Goal: Task Accomplishment & Management: Use online tool/utility

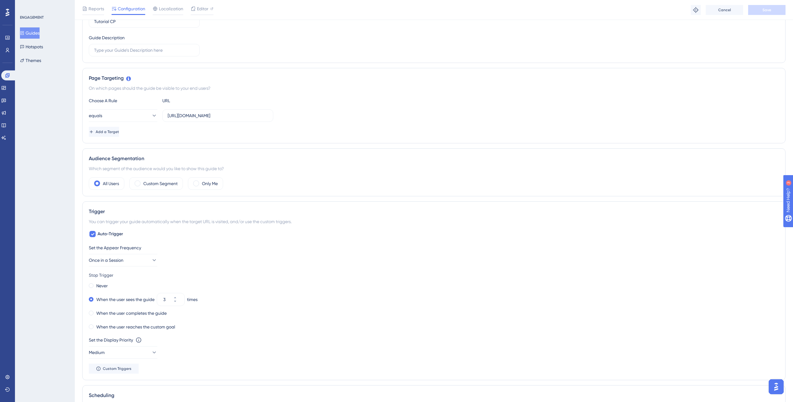
click at [30, 34] on button "Guides" at bounding box center [30, 32] width 20 height 11
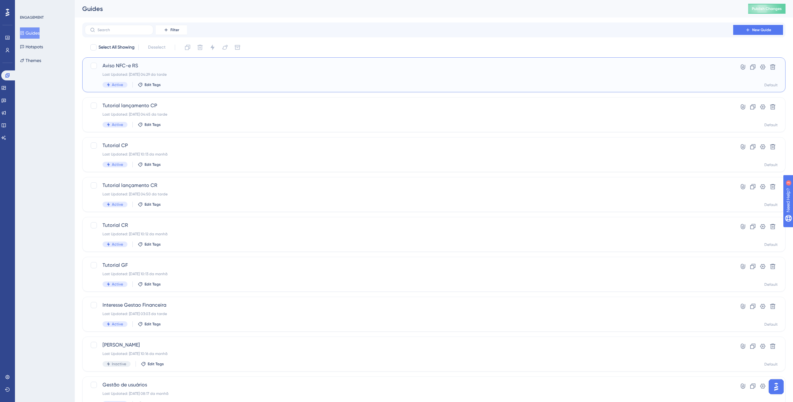
click at [203, 74] on div "Last Updated: 01.09.2025 04:29 da tarde" at bounding box center [409, 74] width 613 height 5
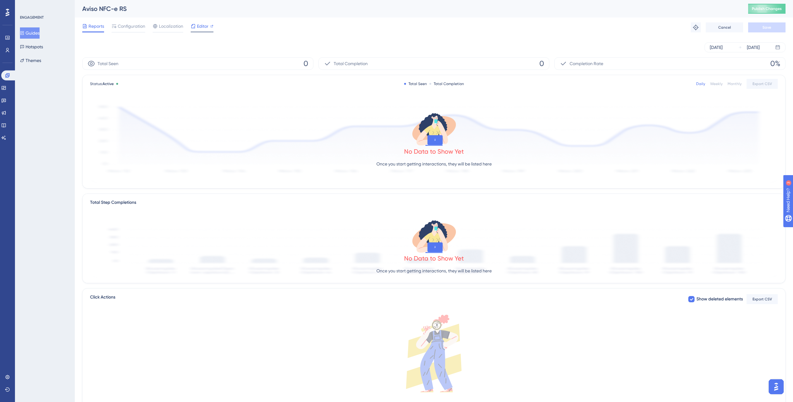
click at [194, 26] on icon at bounding box center [193, 26] width 5 height 5
click at [129, 27] on span "Configuration" at bounding box center [131, 25] width 27 height 7
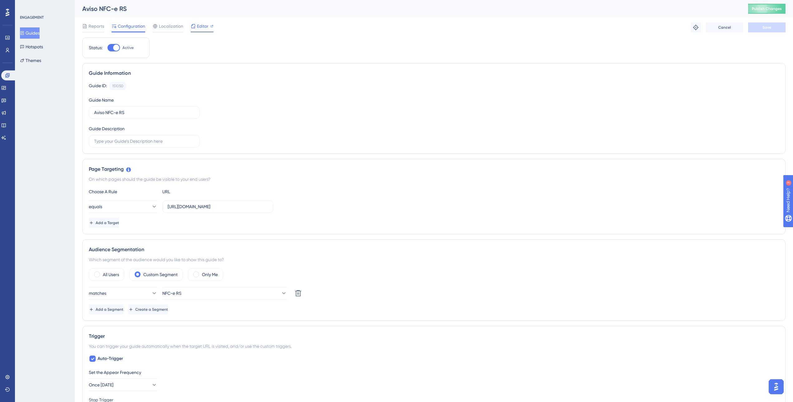
click at [206, 27] on span "Editor" at bounding box center [203, 25] width 12 height 7
click at [198, 29] on span "Editor" at bounding box center [203, 25] width 12 height 7
click at [202, 29] on span "Editor" at bounding box center [203, 25] width 12 height 7
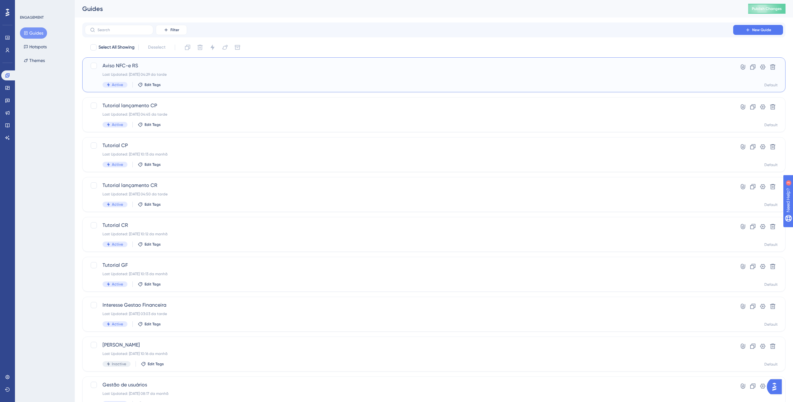
click at [202, 72] on div "Last Updated: 01.09.2025 04:29 da tarde" at bounding box center [409, 74] width 613 height 5
